Goal: Task Accomplishment & Management: Manage account settings

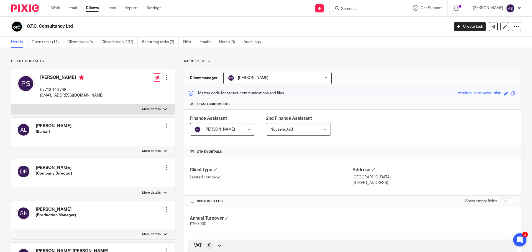
click at [97, 9] on link "Clients" at bounding box center [92, 8] width 13 height 6
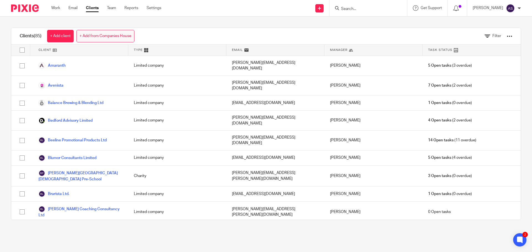
click at [103, 36] on link "+ Add from Companies House" at bounding box center [105, 36] width 58 height 12
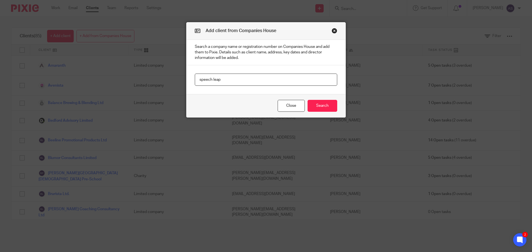
type input "speech leap"
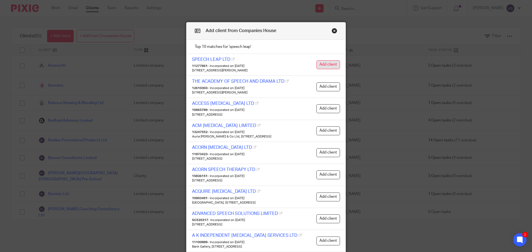
click at [325, 63] on button "Add client" at bounding box center [328, 64] width 24 height 9
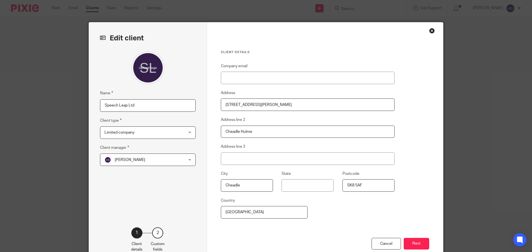
click at [176, 160] on div "Adele Sykes Adele Sykes" at bounding box center [148, 160] width 96 height 12
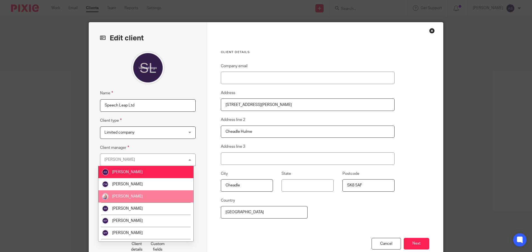
click at [153, 195] on li "[PERSON_NAME]" at bounding box center [145, 197] width 95 height 12
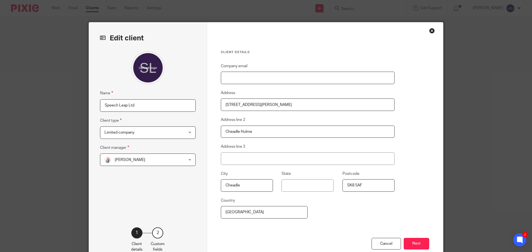
click at [252, 75] on input "Company email" at bounding box center [308, 78] width 174 height 12
